Goal: Use online tool/utility: Use online tool/utility

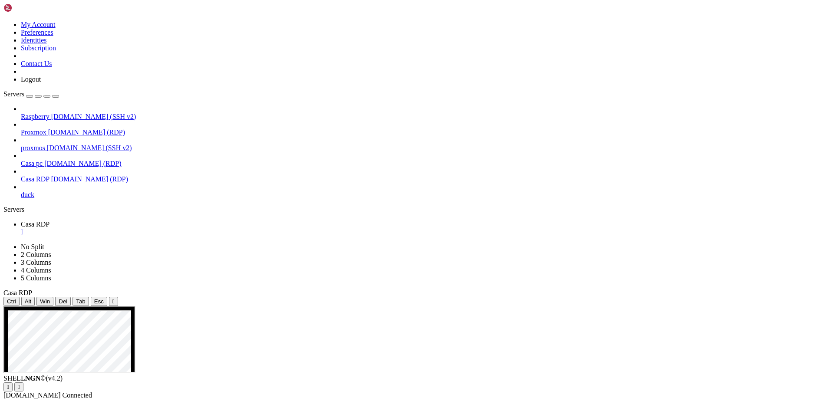
drag, startPoint x: 231, startPoint y: 462, endPoint x: 131, endPoint y: 308, distance: 182.6
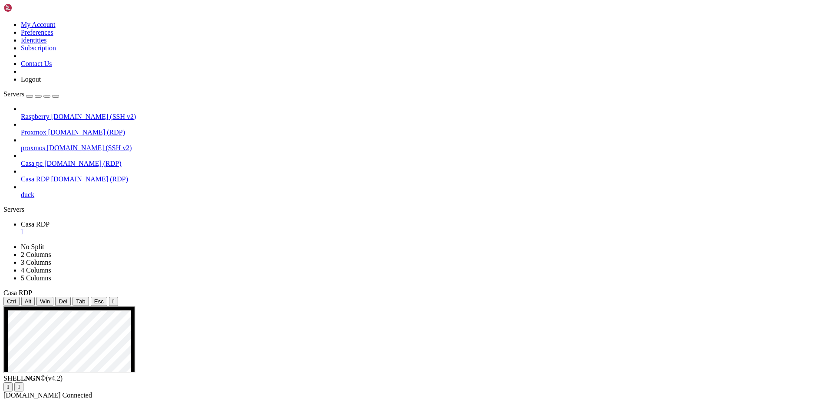
drag, startPoint x: 209, startPoint y: 394, endPoint x: 152, endPoint y: 341, distance: 78.0
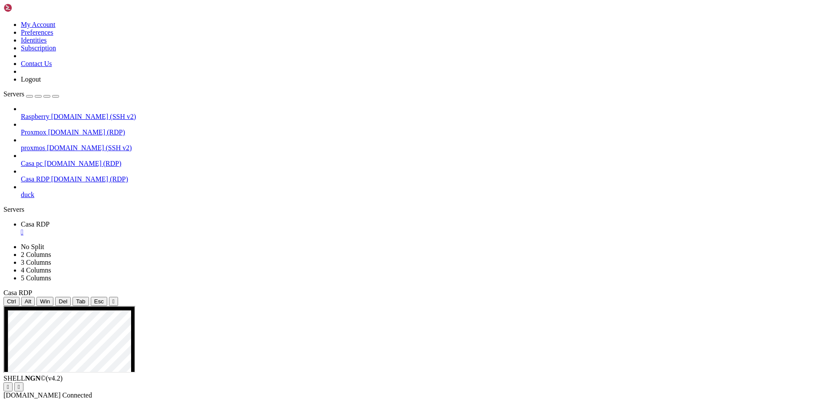
drag, startPoint x: 428, startPoint y: 610, endPoint x: 423, endPoint y: 610, distance: 5.3
drag, startPoint x: 214, startPoint y: 366, endPoint x: 106, endPoint y: 306, distance: 123.1
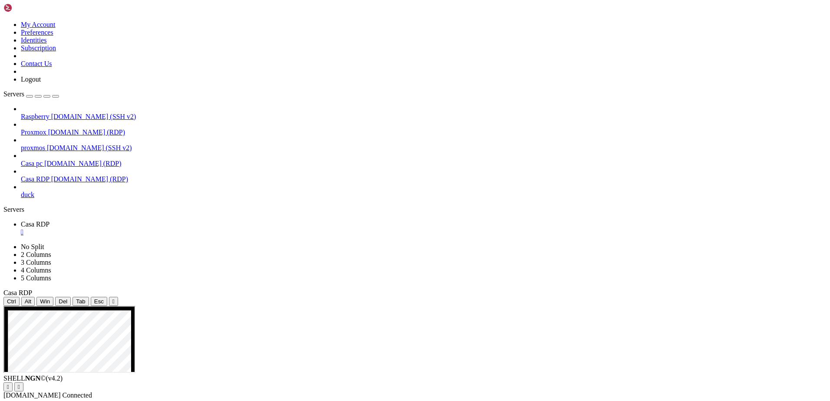
drag, startPoint x: 94, startPoint y: 644, endPoint x: 94, endPoint y: 650, distance: 6.1
